Goal: Task Accomplishment & Management: Use online tool/utility

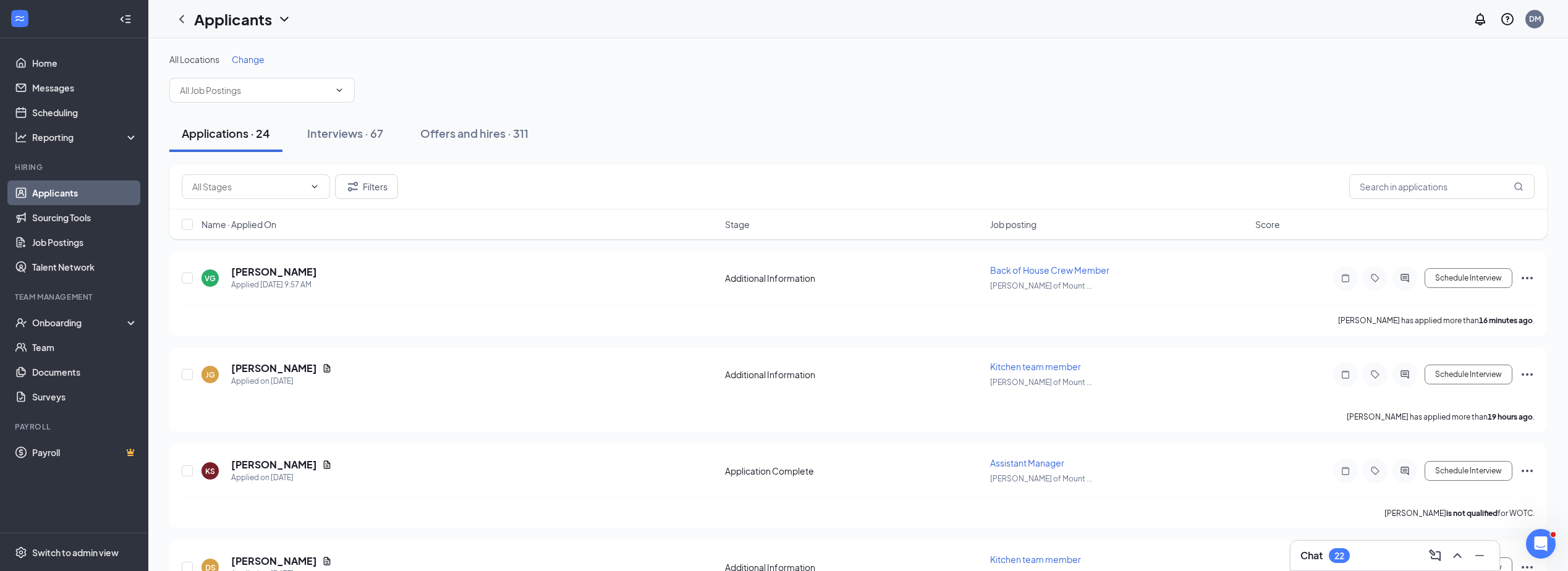
click at [1035, 223] on span "Job posting" at bounding box center [1014, 224] width 46 height 12
click at [340, 87] on icon "ChevronDown" at bounding box center [340, 91] width 10 height 10
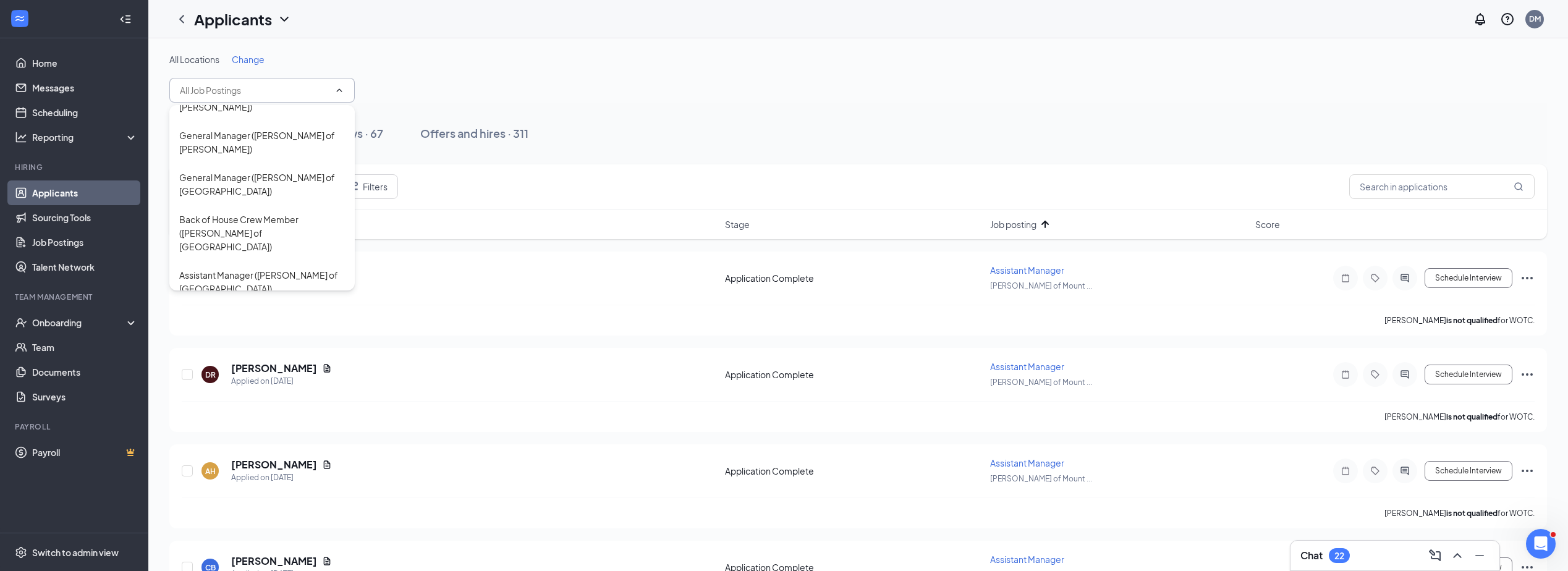
scroll to position [62, 0]
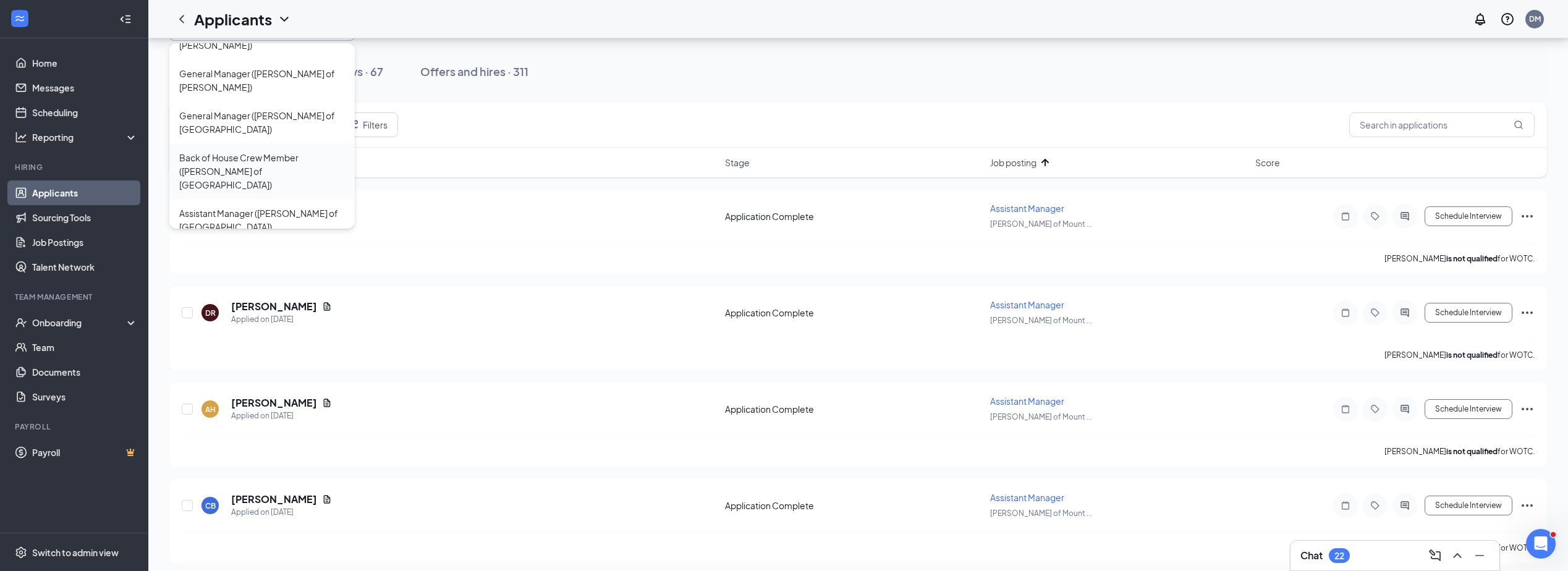
click at [245, 151] on div "Back of House Crew Member ([PERSON_NAME] of [GEOGRAPHIC_DATA])" at bounding box center [262, 171] width 165 height 41
type input "Back of House Crew Member ([PERSON_NAME] of [GEOGRAPHIC_DATA])"
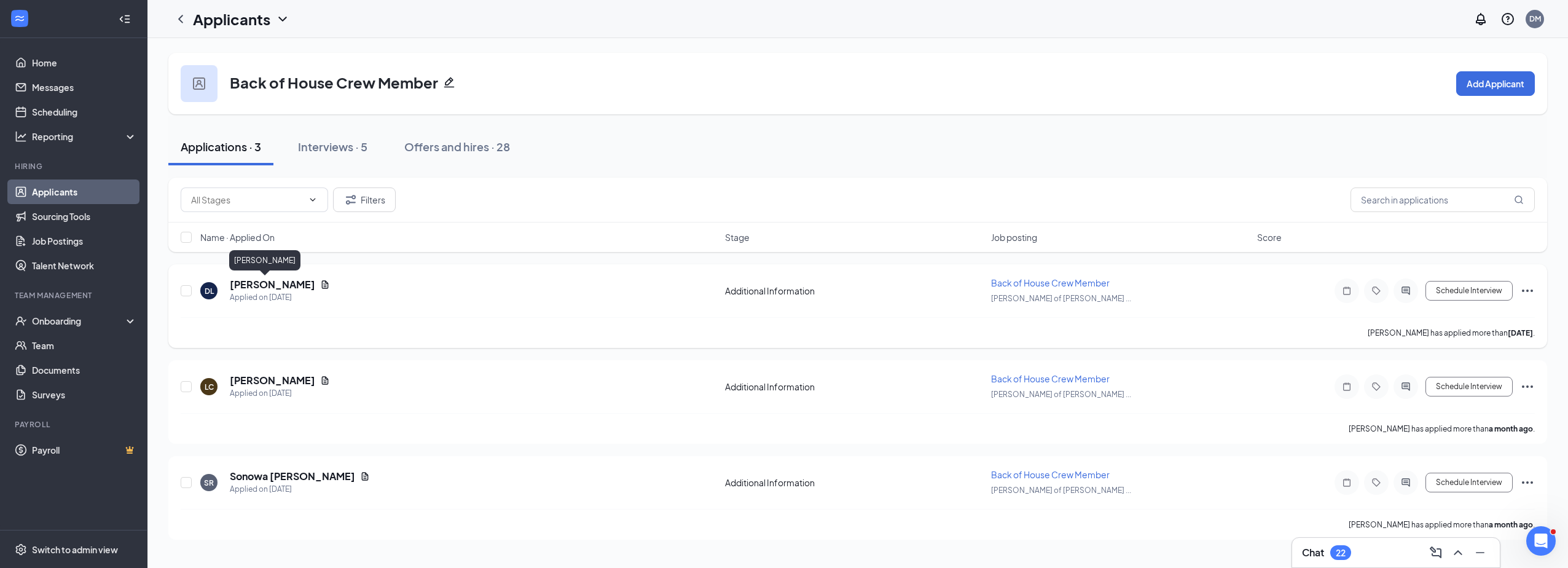
click at [240, 287] on h5 "[PERSON_NAME]" at bounding box center [273, 284] width 85 height 14
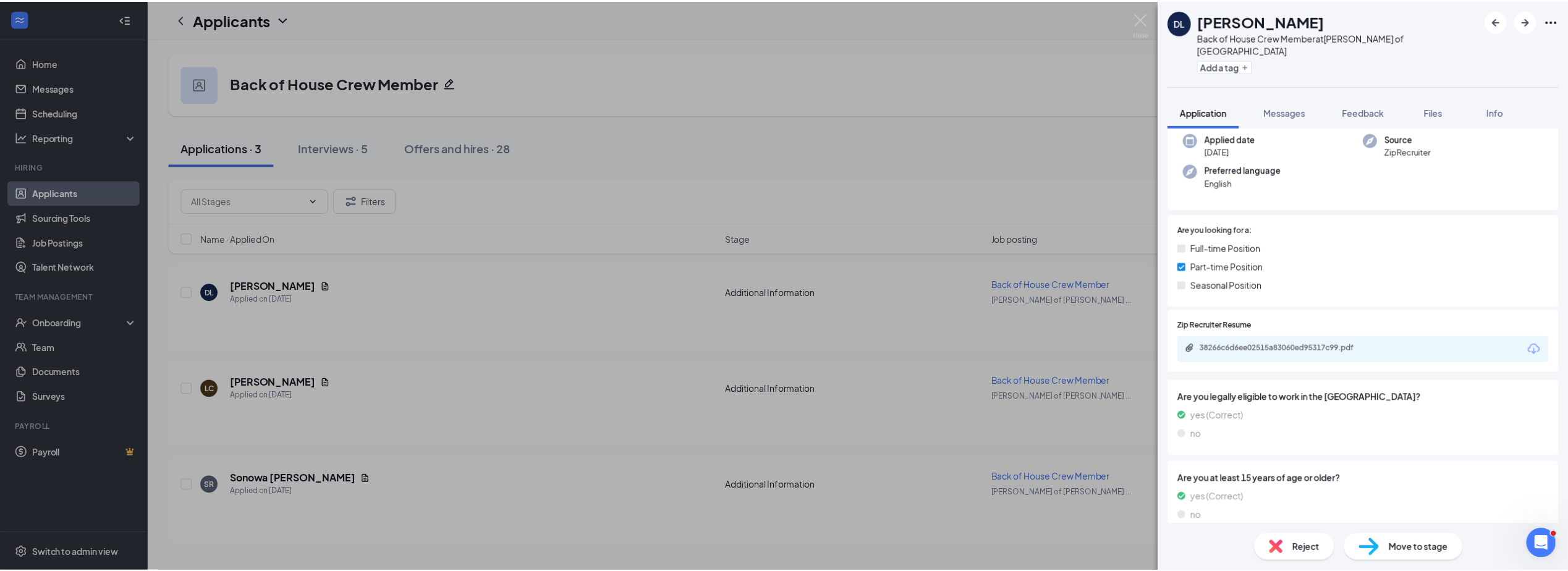
scroll to position [123, 0]
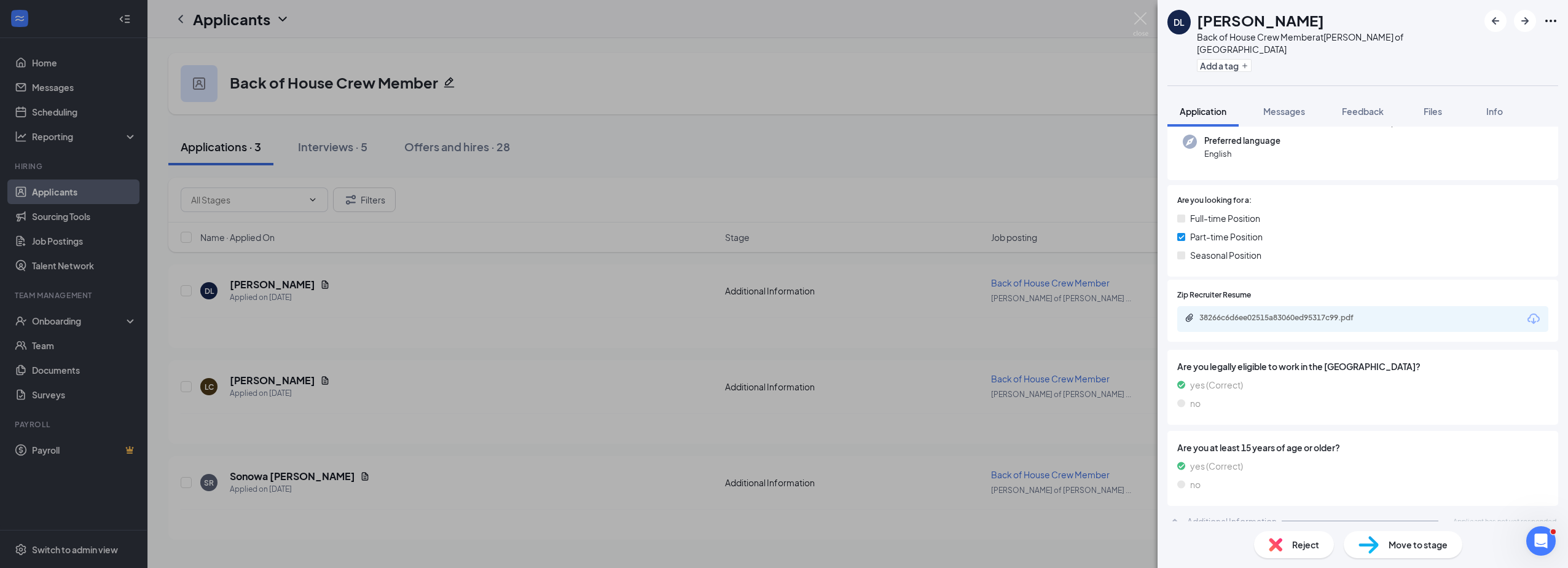
drag, startPoint x: 846, startPoint y: 100, endPoint x: 811, endPoint y: 102, distance: 35.1
click at [845, 100] on div "DL [PERSON_NAME] Back of House Crew Member at [PERSON_NAME] of [GEOGRAPHIC_DATA…" at bounding box center [784, 284] width 1568 height 568
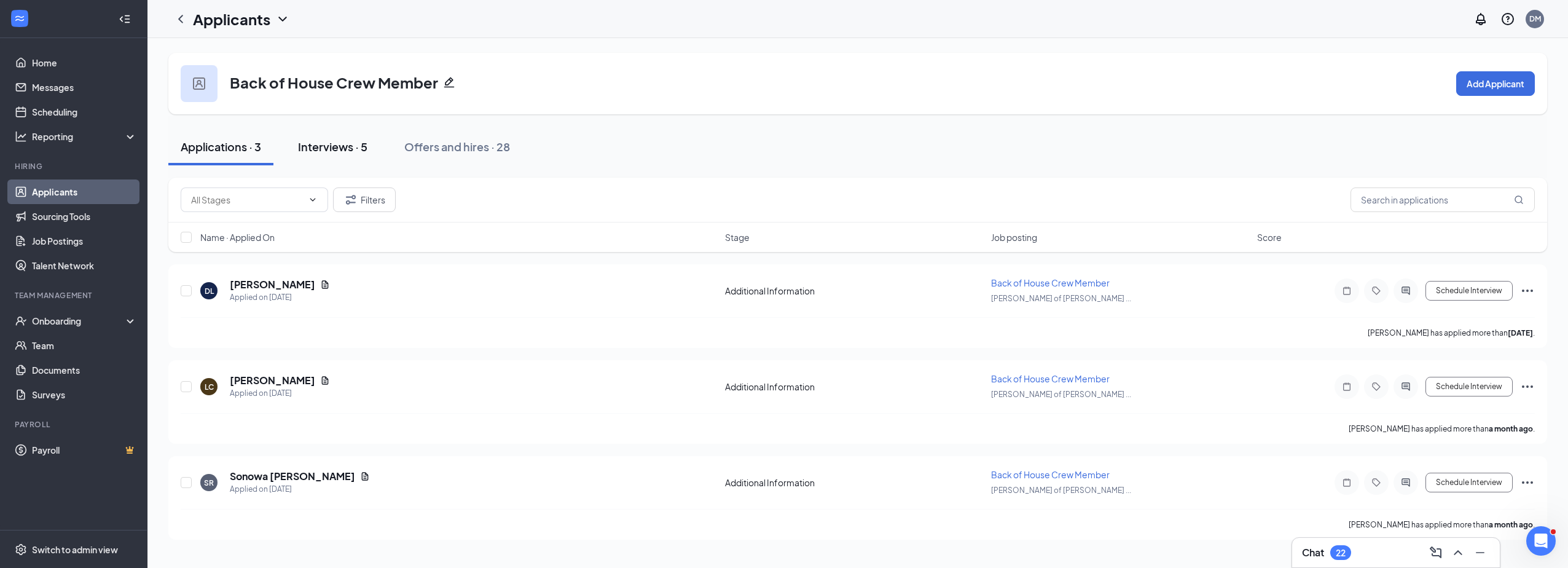
click at [338, 144] on div "Interviews · 5" at bounding box center [332, 147] width 69 height 15
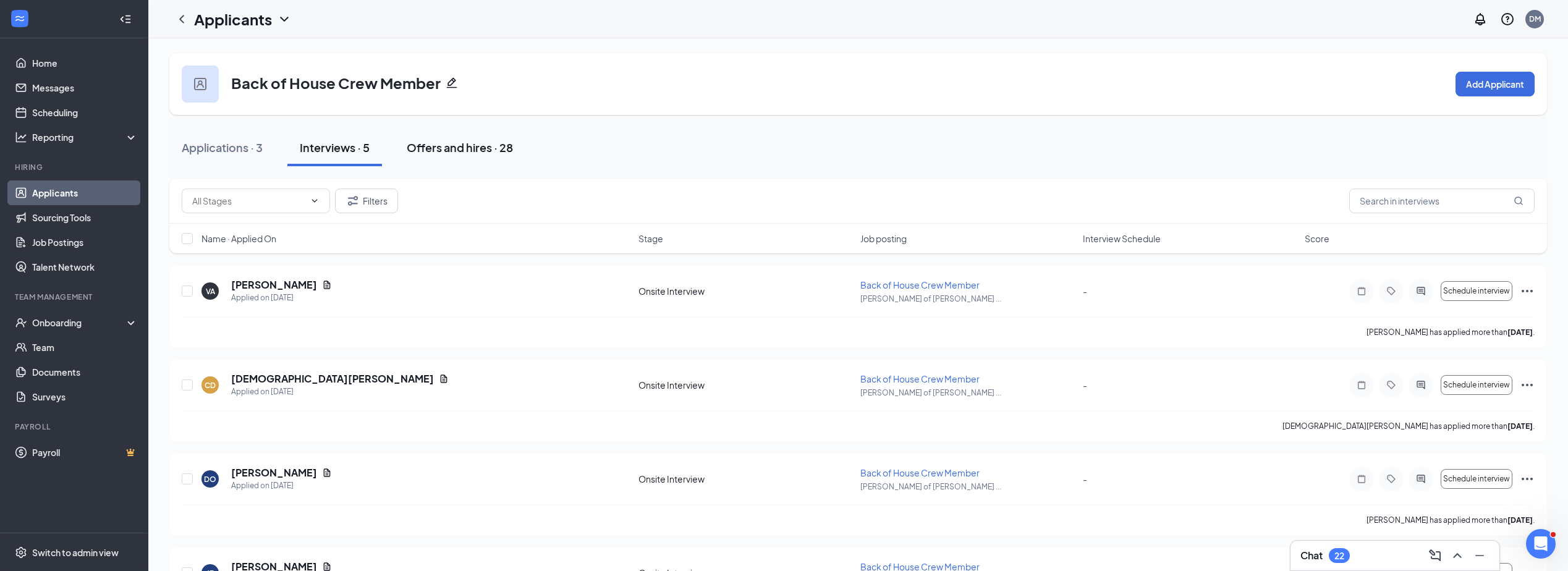
click at [467, 146] on div "Offers and hires · 28" at bounding box center [460, 147] width 107 height 15
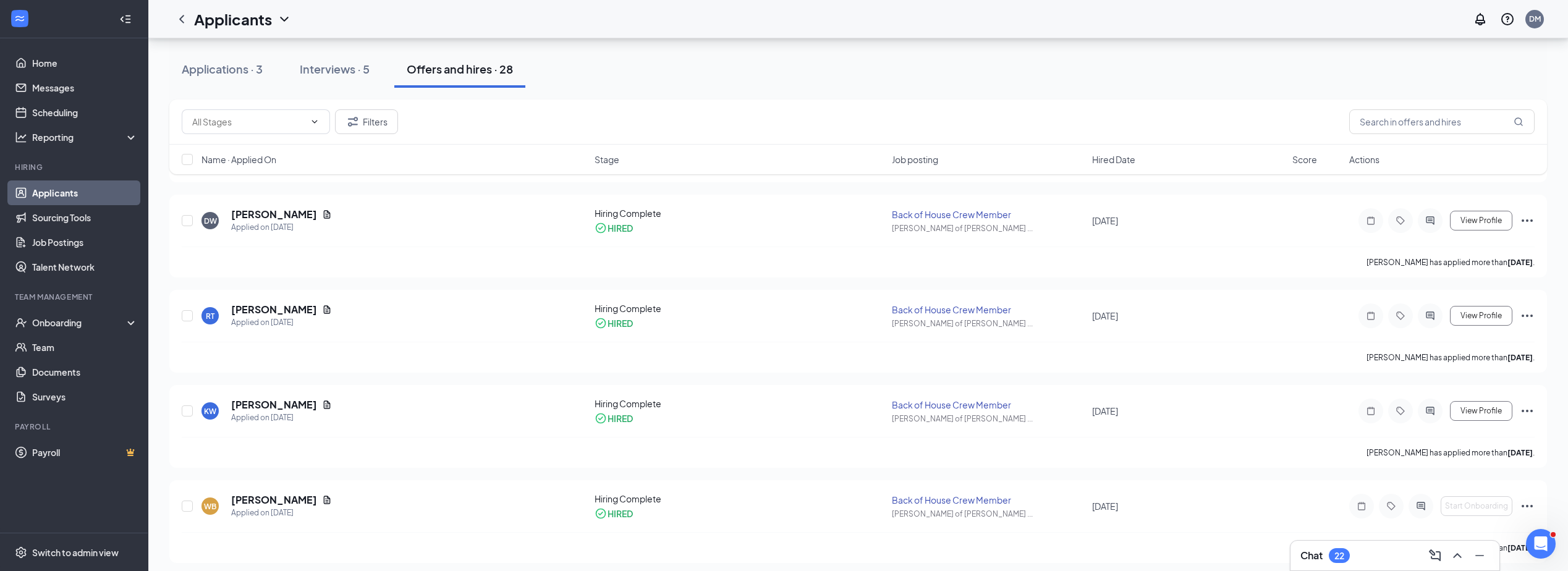
scroll to position [2362, 0]
